Goal: Information Seeking & Learning: Learn about a topic

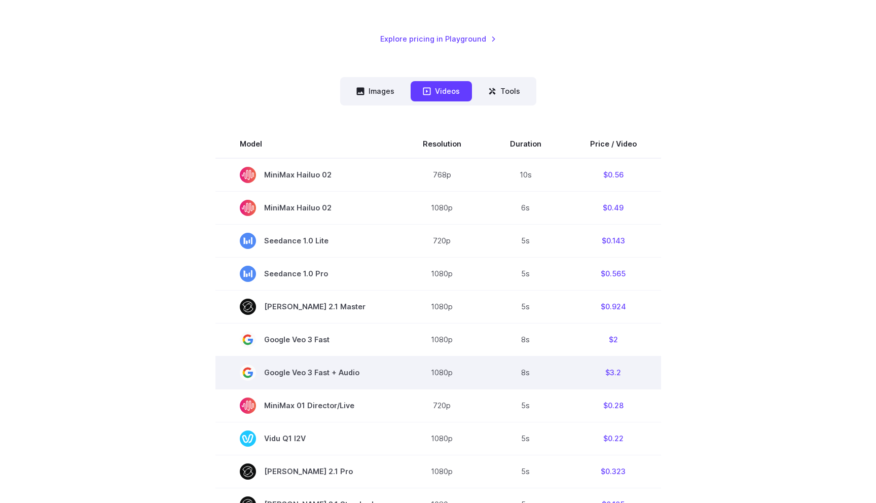
scroll to position [203, 0]
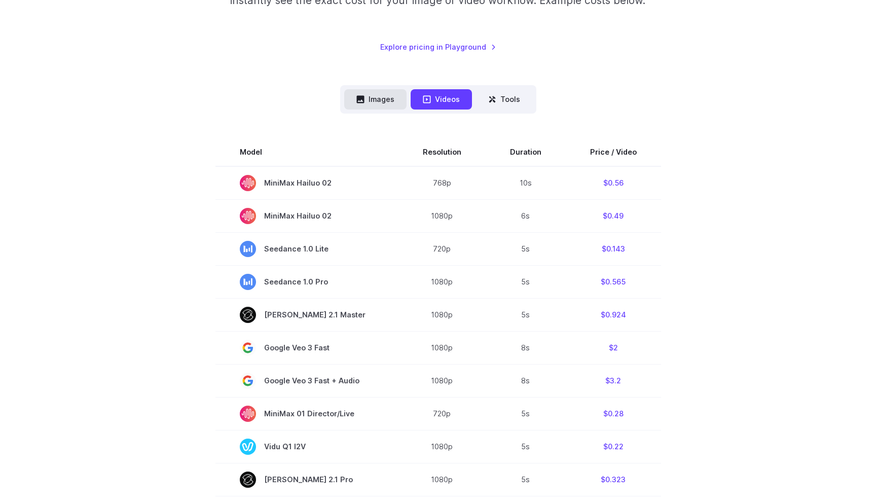
click at [376, 91] on button "Images" at bounding box center [375, 99] width 62 height 20
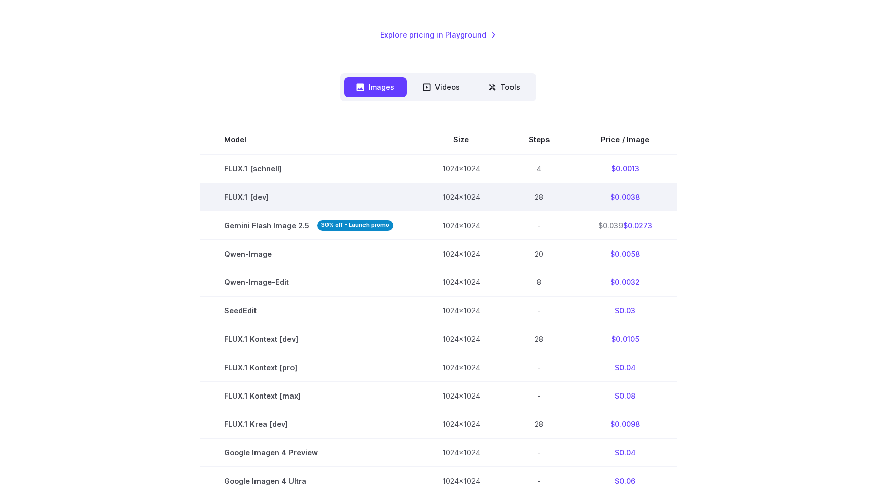
scroll to position [231, 0]
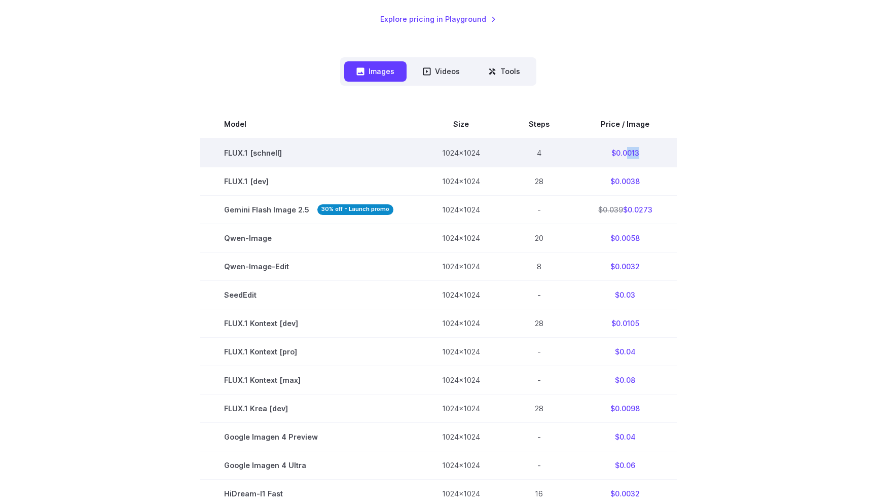
drag, startPoint x: 623, startPoint y: 153, endPoint x: 652, endPoint y: 153, distance: 28.9
click at [652, 153] on td "$0.0013" at bounding box center [625, 152] width 103 height 29
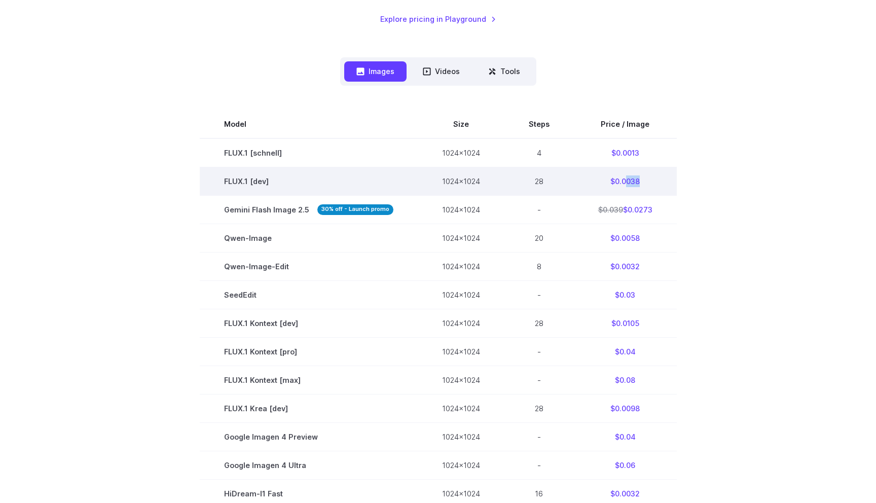
drag, startPoint x: 644, startPoint y: 181, endPoint x: 622, endPoint y: 179, distance: 22.3
click at [622, 179] on td "$0.0038" at bounding box center [625, 181] width 103 height 28
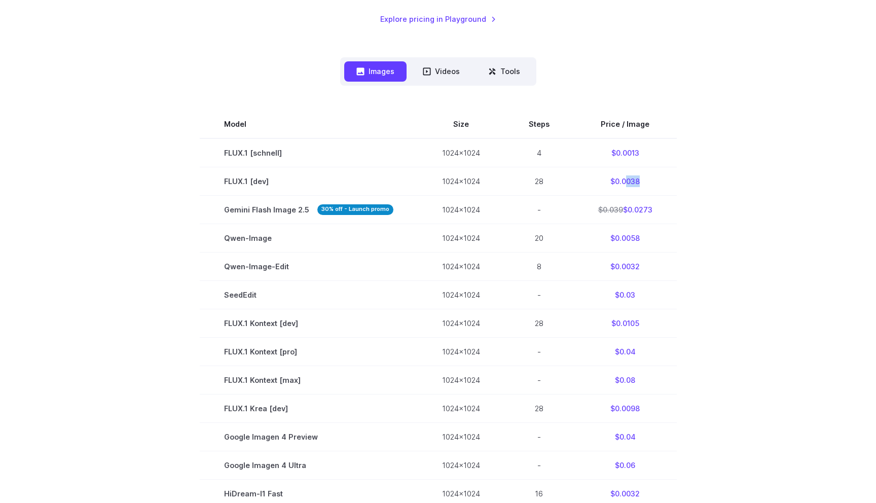
click at [715, 222] on section "Model Size Steps Price / Image FLUX.1 [[PERSON_NAME]] 1024x1024 4 $0.0013 FLUX.…" at bounding box center [437, 394] width 705 height 568
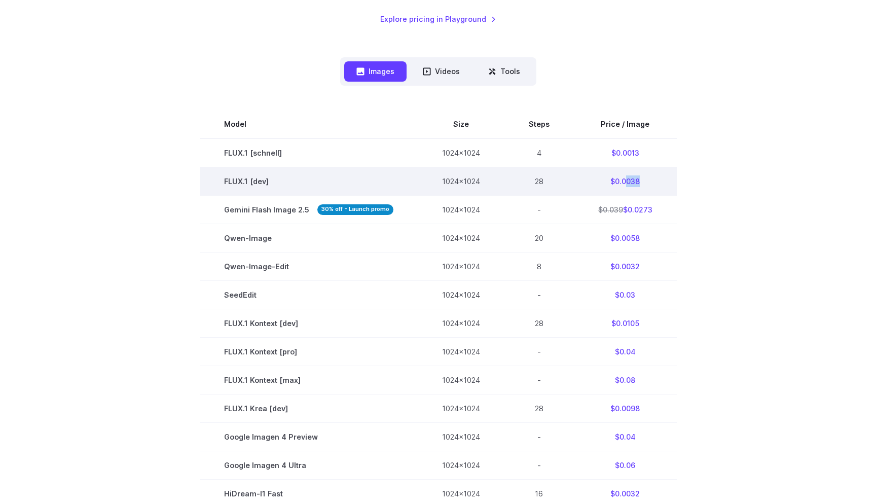
drag, startPoint x: 625, startPoint y: 181, endPoint x: 667, endPoint y: 181, distance: 42.1
click at [664, 181] on td "$0.0038" at bounding box center [625, 181] width 103 height 28
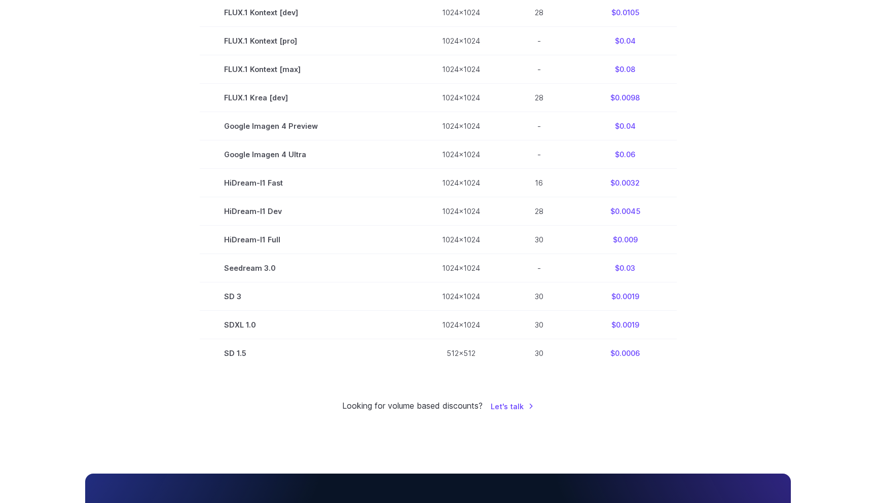
scroll to position [541, 0]
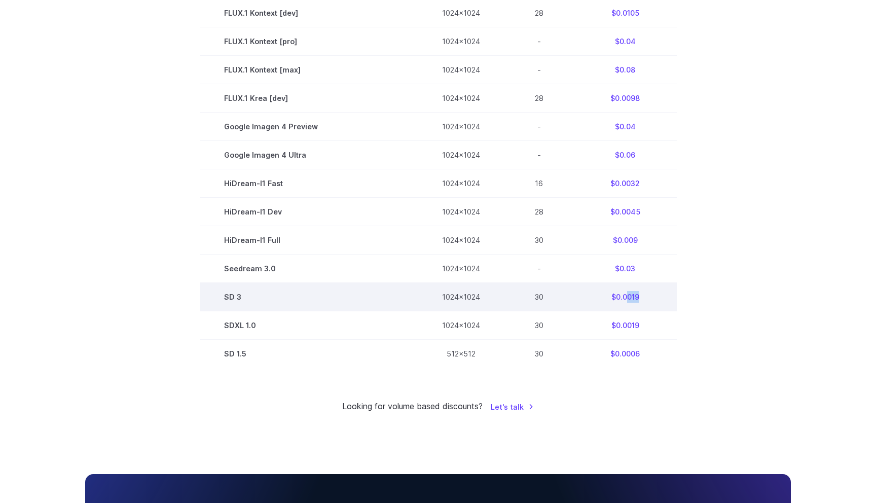
drag, startPoint x: 636, startPoint y: 302, endPoint x: 622, endPoint y: 302, distance: 13.7
click at [622, 302] on td "$0.0019" at bounding box center [625, 297] width 103 height 28
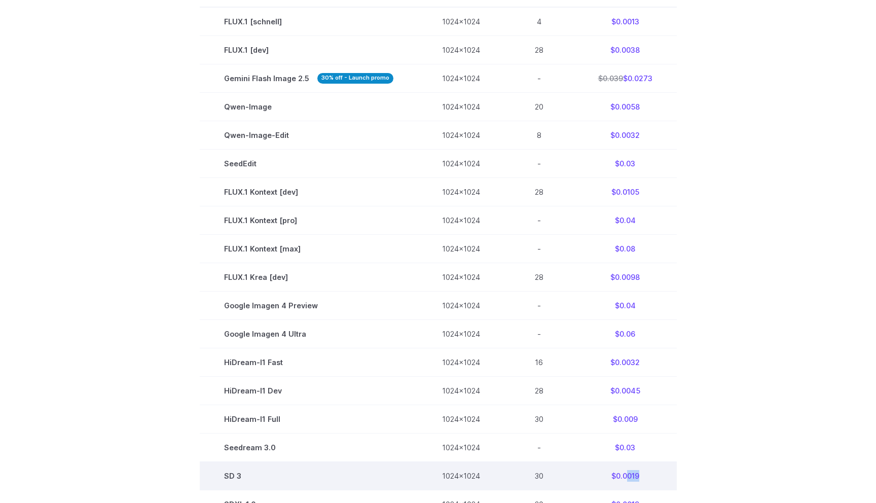
scroll to position [362, 0]
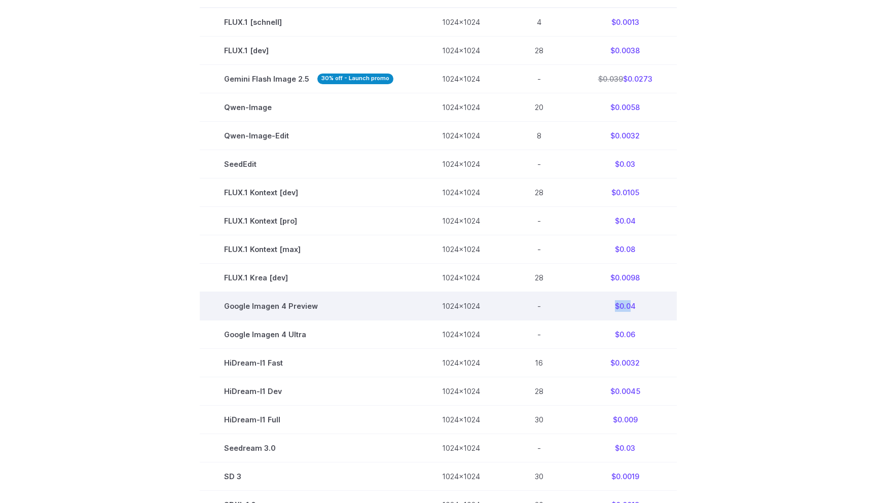
drag, startPoint x: 611, startPoint y: 308, endPoint x: 634, endPoint y: 308, distance: 22.8
click at [628, 308] on td "$0.04" at bounding box center [625, 306] width 103 height 28
click at [638, 308] on td "$0.04" at bounding box center [625, 306] width 103 height 28
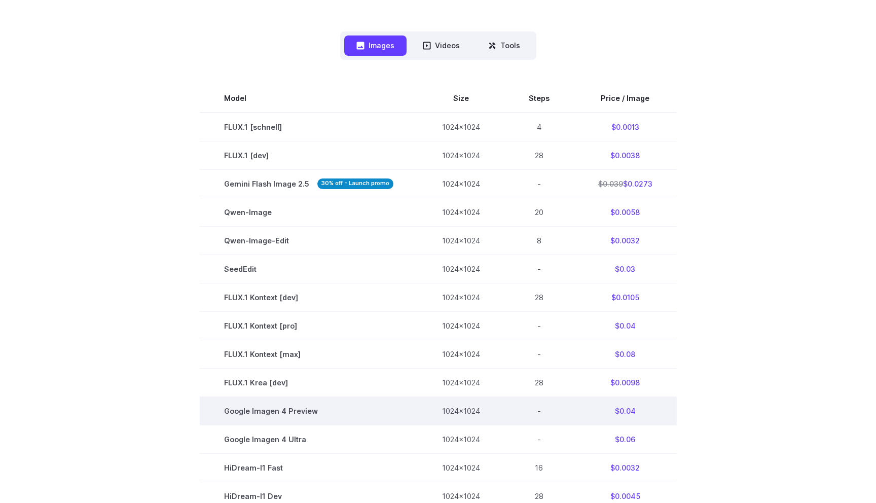
scroll to position [256, 0]
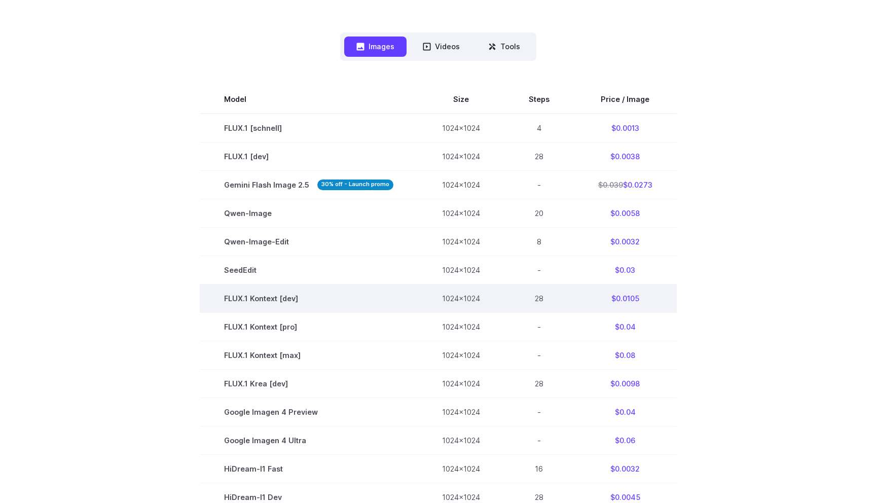
click at [632, 302] on td "$0.0105" at bounding box center [625, 298] width 103 height 28
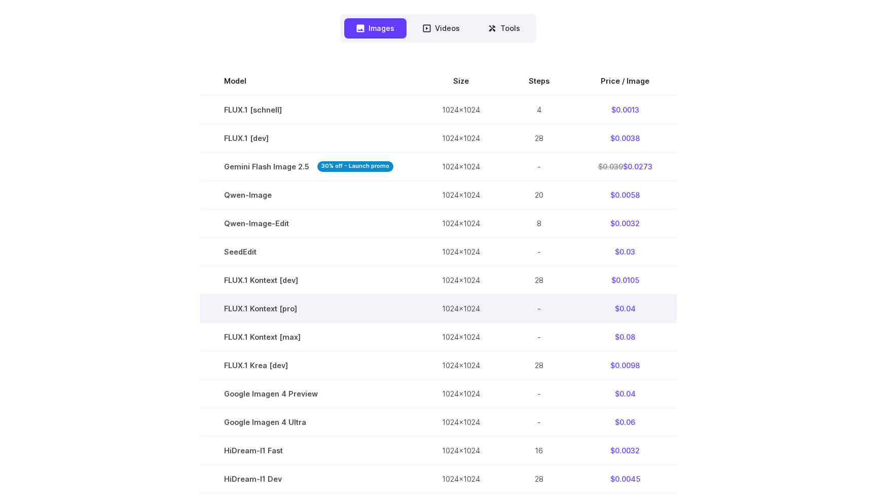
scroll to position [284, 0]
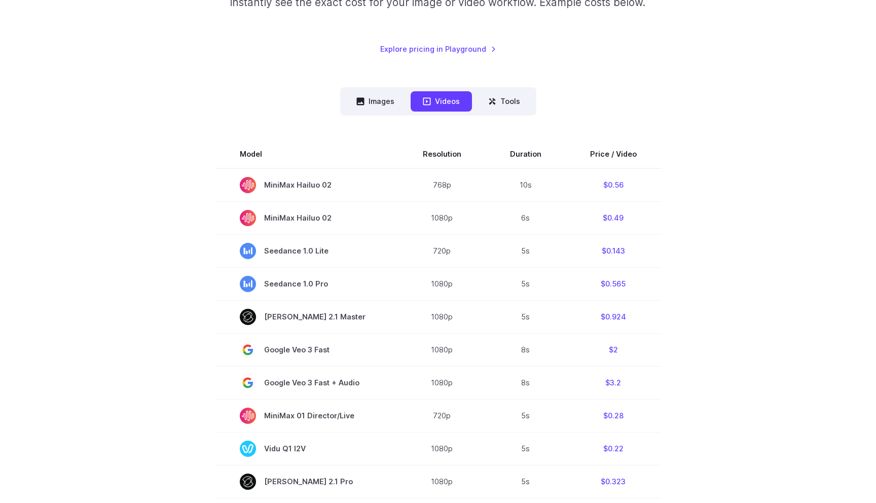
scroll to position [255, 0]
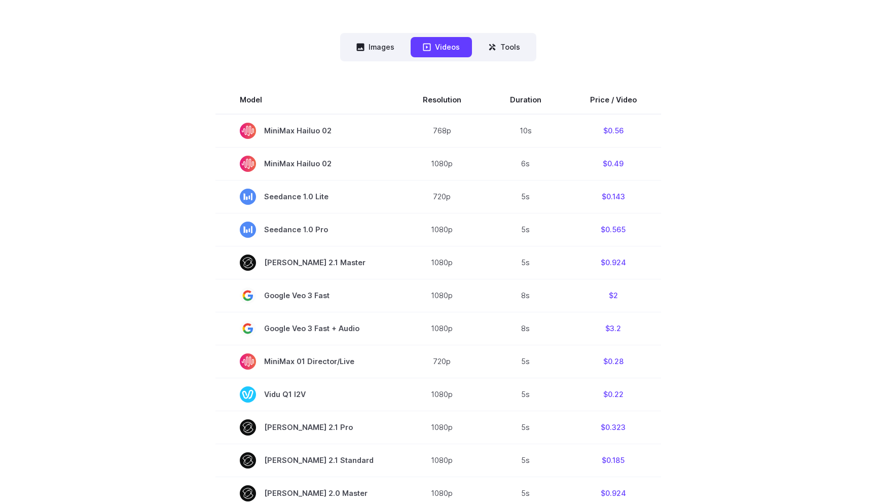
click at [131, 314] on section "Model Resolution Duration Price / Video MiniMax Hailuo 02 768p 10s $0.56 MiniMa…" at bounding box center [437, 429] width 705 height 687
click at [369, 45] on button "Images" at bounding box center [375, 47] width 62 height 20
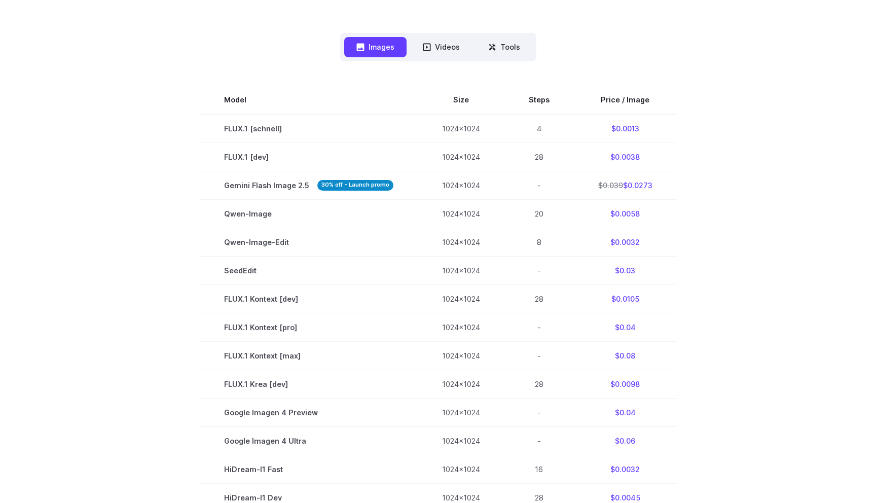
click at [100, 268] on section "Model Size Steps Price / Image FLUX.1 [[PERSON_NAME]] 1024x1024 4 $0.0013 FLUX.…" at bounding box center [437, 370] width 705 height 568
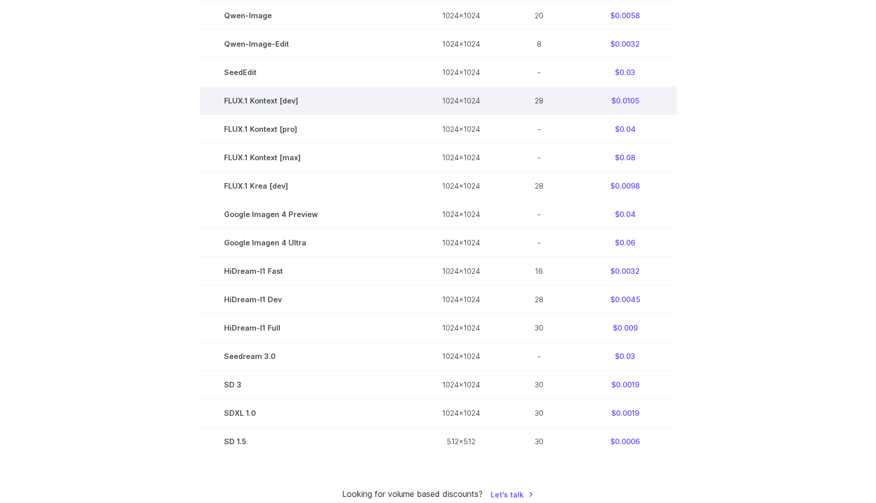
scroll to position [444, 0]
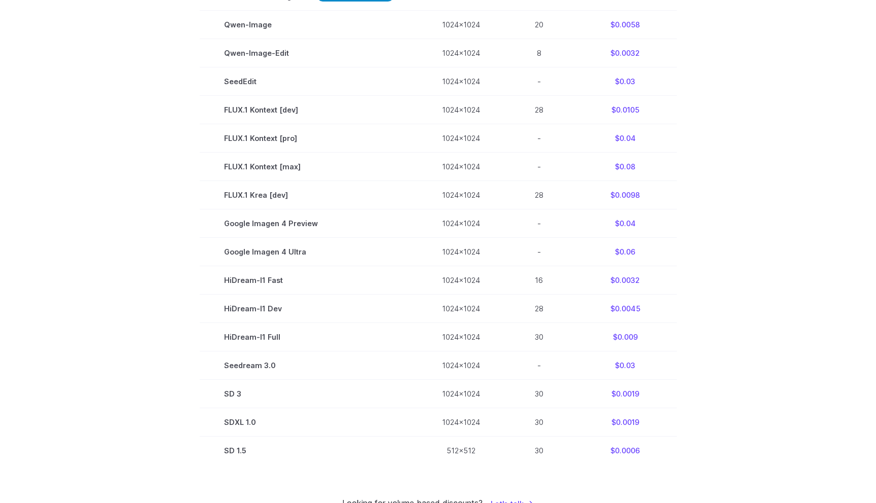
click at [112, 268] on section "Model Size Steps Price / Image FLUX.1 [[PERSON_NAME]] 1024x1024 4 $0.0013 FLUX.…" at bounding box center [437, 181] width 705 height 568
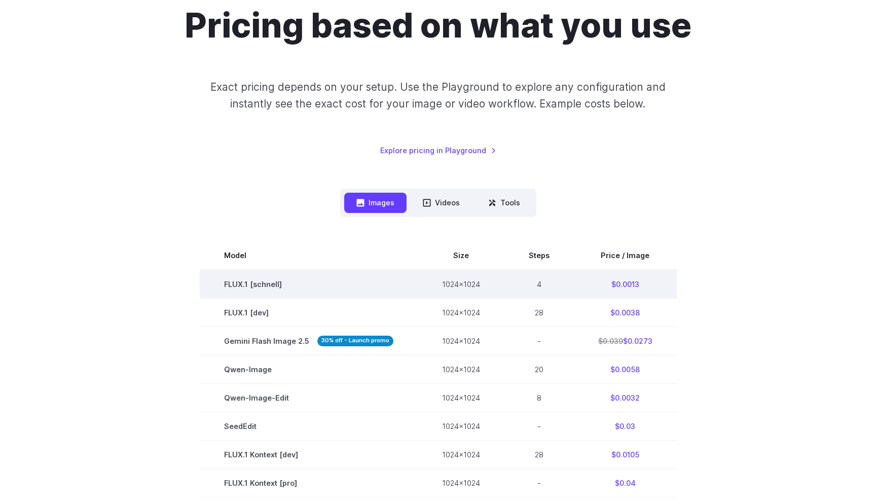
click at [239, 283] on td "FLUX.1 [schnell]" at bounding box center [309, 284] width 218 height 29
drag, startPoint x: 218, startPoint y: 283, endPoint x: 315, endPoint y: 283, distance: 96.3
click at [315, 283] on td "FLUX.1 [schnell]" at bounding box center [309, 284] width 218 height 29
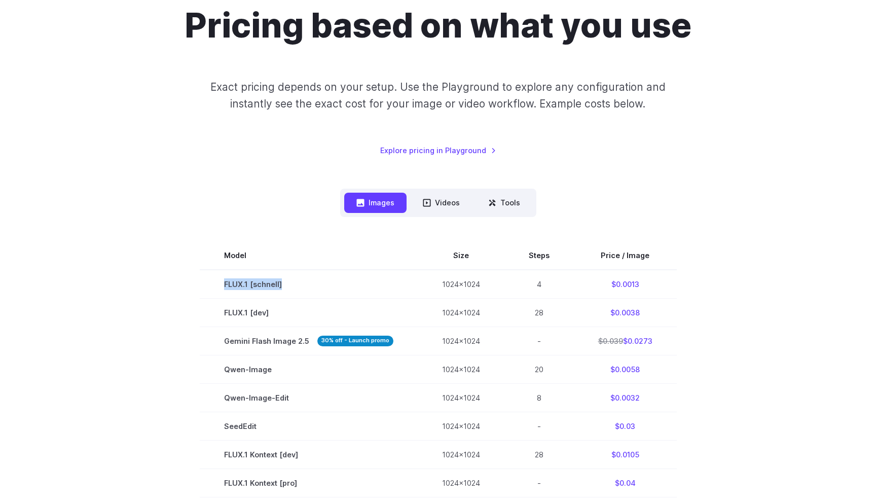
copy td "FLUX.1 [schnell]"
